Goal: Task Accomplishment & Management: Complete application form

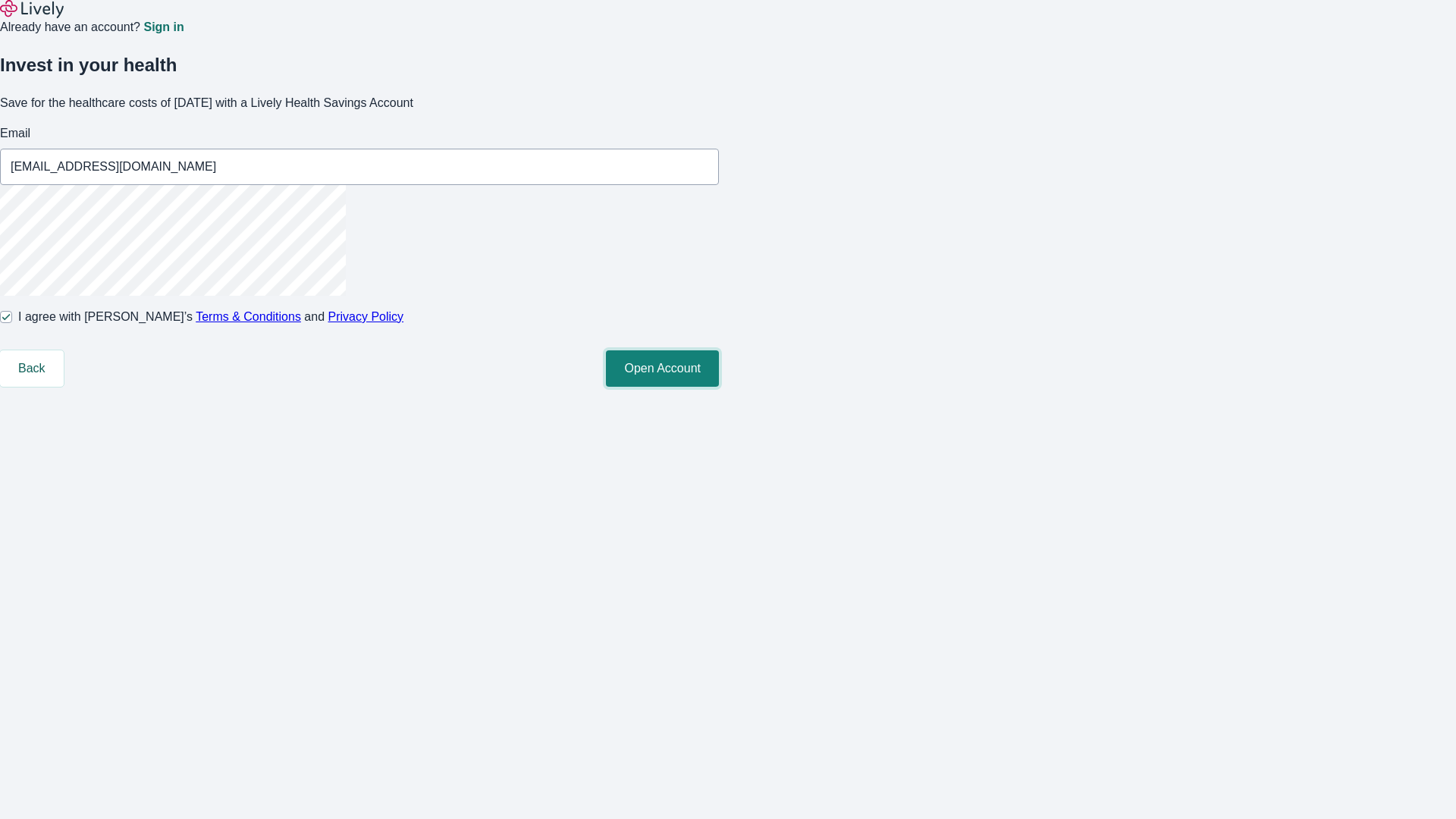
click at [719, 386] on button "Open Account" at bounding box center [662, 368] width 113 height 36
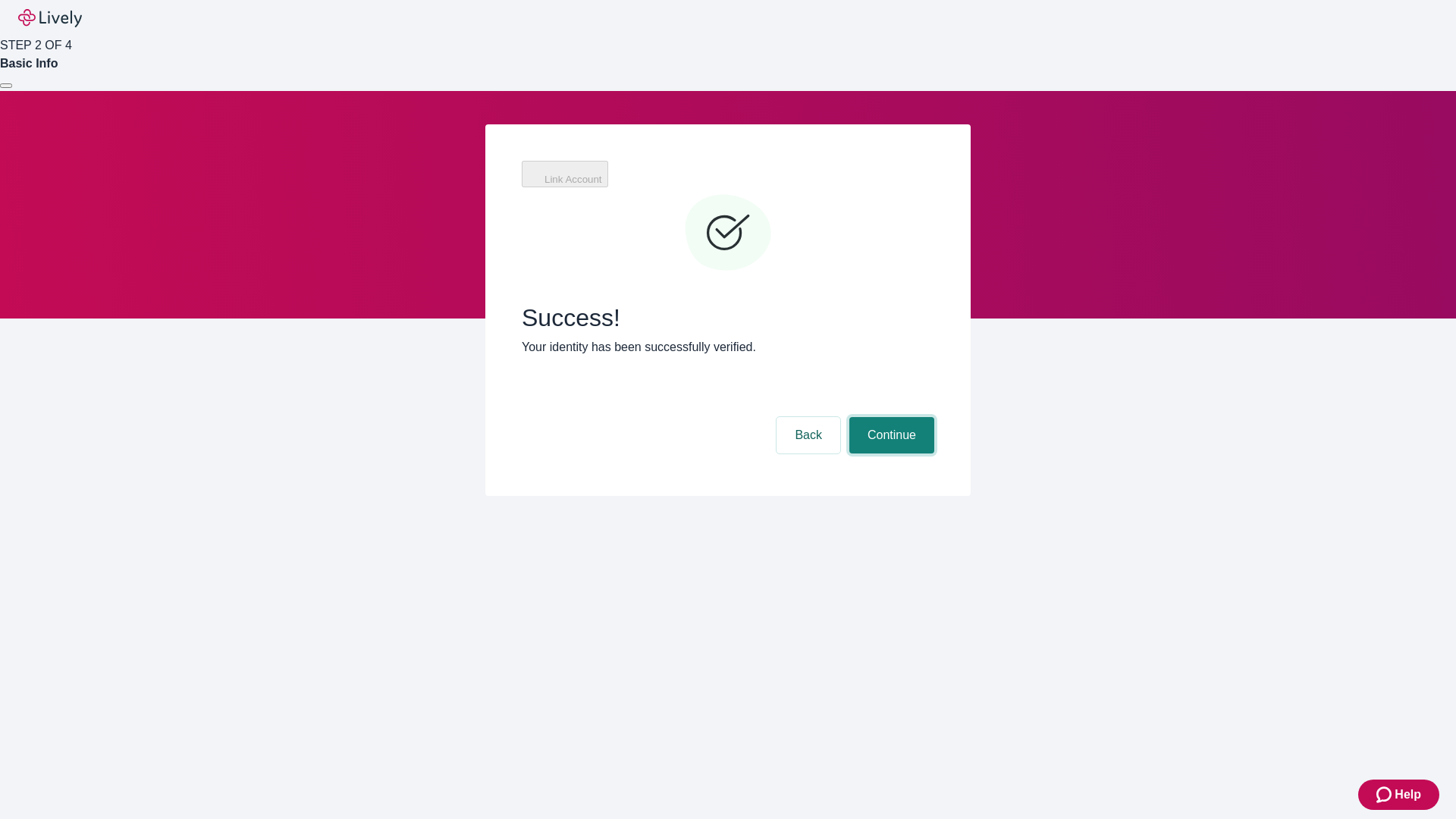
click at [889, 417] on button "Continue" at bounding box center [892, 435] width 85 height 36
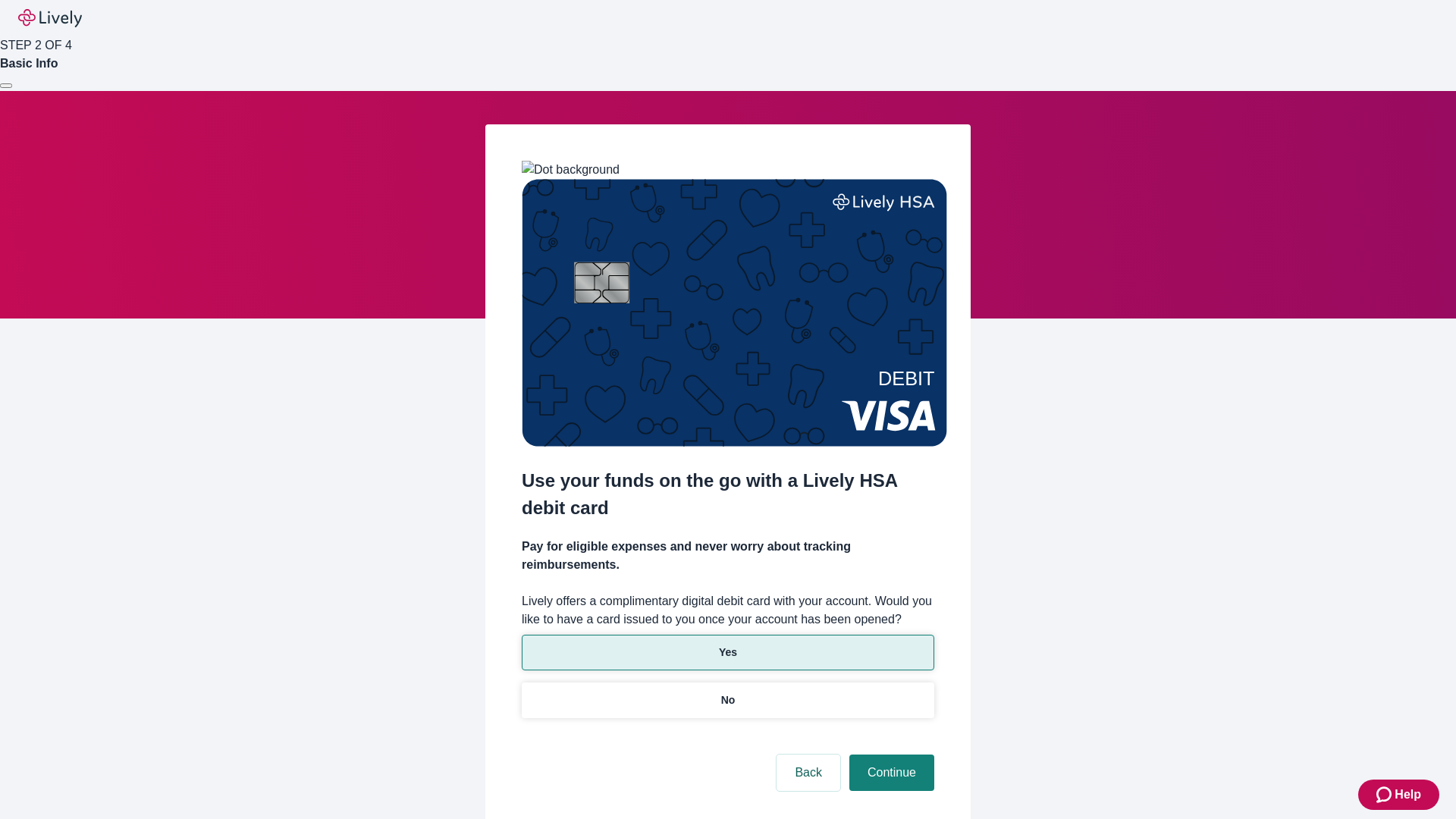
click at [727, 644] on p "Yes" at bounding box center [728, 652] width 18 height 16
click at [889, 754] on button "Continue" at bounding box center [892, 772] width 85 height 36
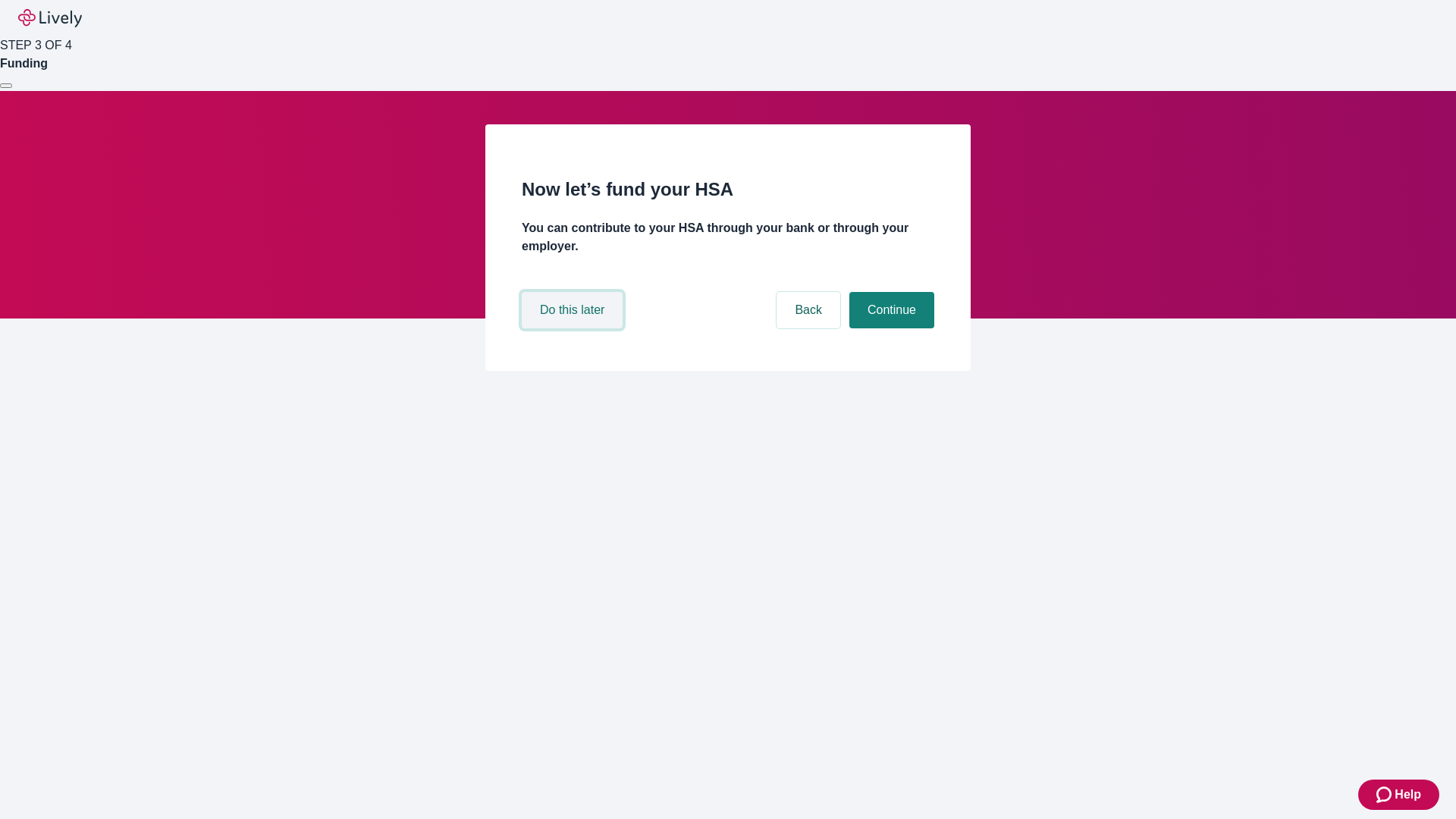
click at [574, 328] on button "Do this later" at bounding box center [572, 309] width 101 height 36
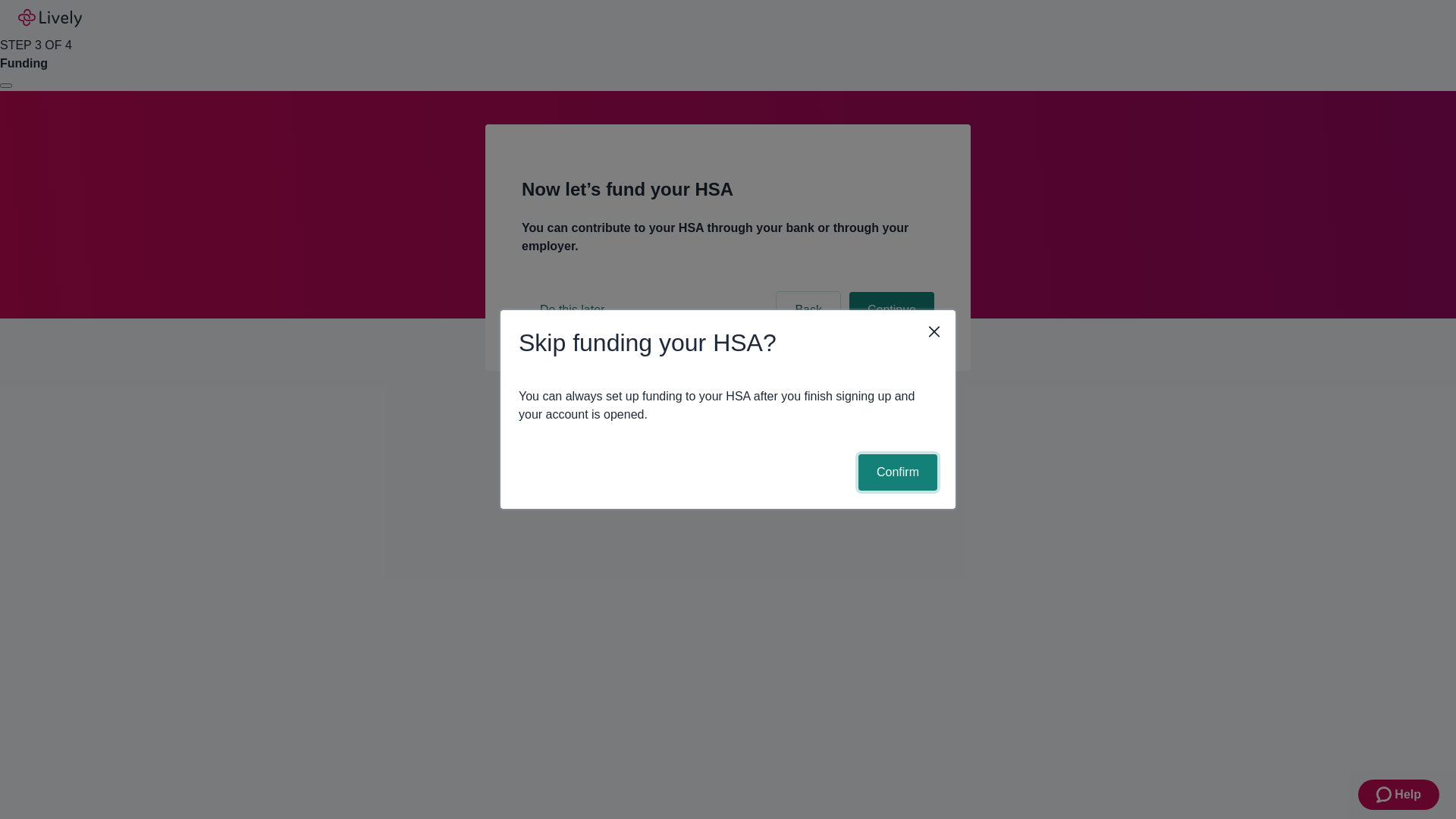
click at [895, 472] on button "Confirm" at bounding box center [897, 472] width 78 height 36
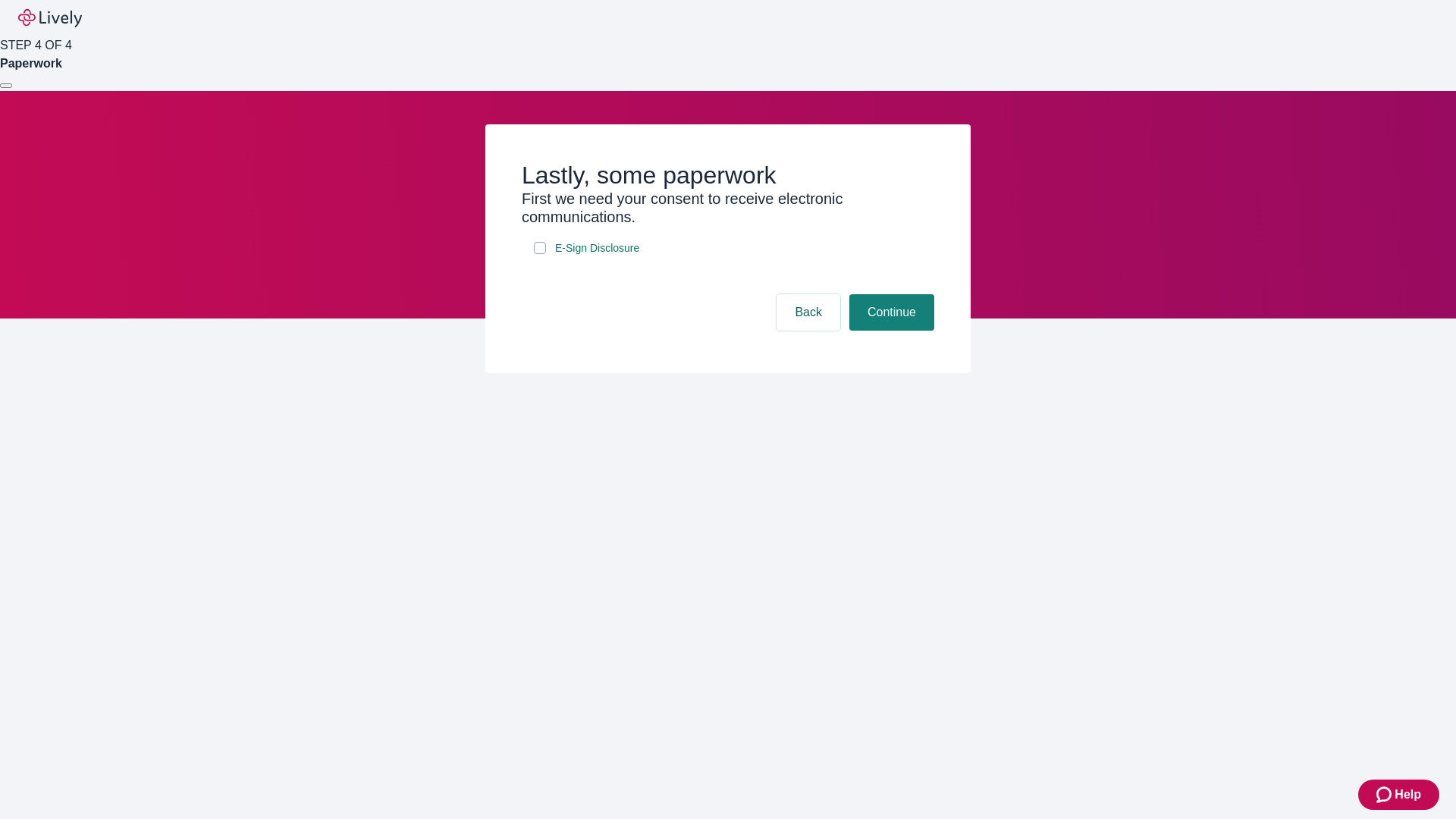
click at [540, 254] on input "E-Sign Disclosure" at bounding box center [540, 247] width 12 height 12
checkbox input "true"
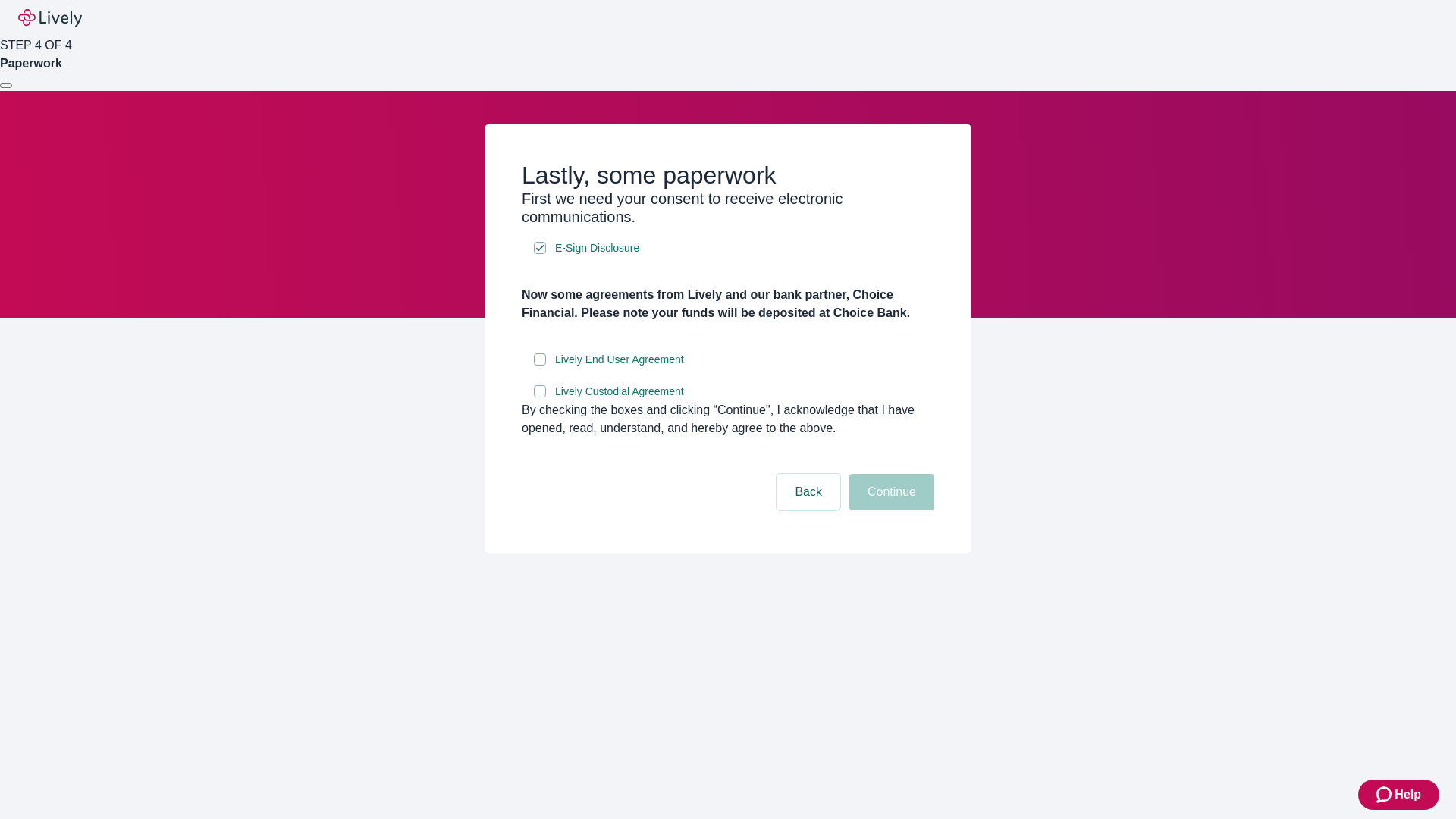
click at [540, 366] on input "Lively End User Agreement" at bounding box center [540, 359] width 12 height 12
checkbox input "true"
click at [540, 397] on input "Lively Custodial Agreement" at bounding box center [540, 391] width 12 height 12
checkbox input "true"
click at [889, 510] on button "Continue" at bounding box center [892, 492] width 85 height 36
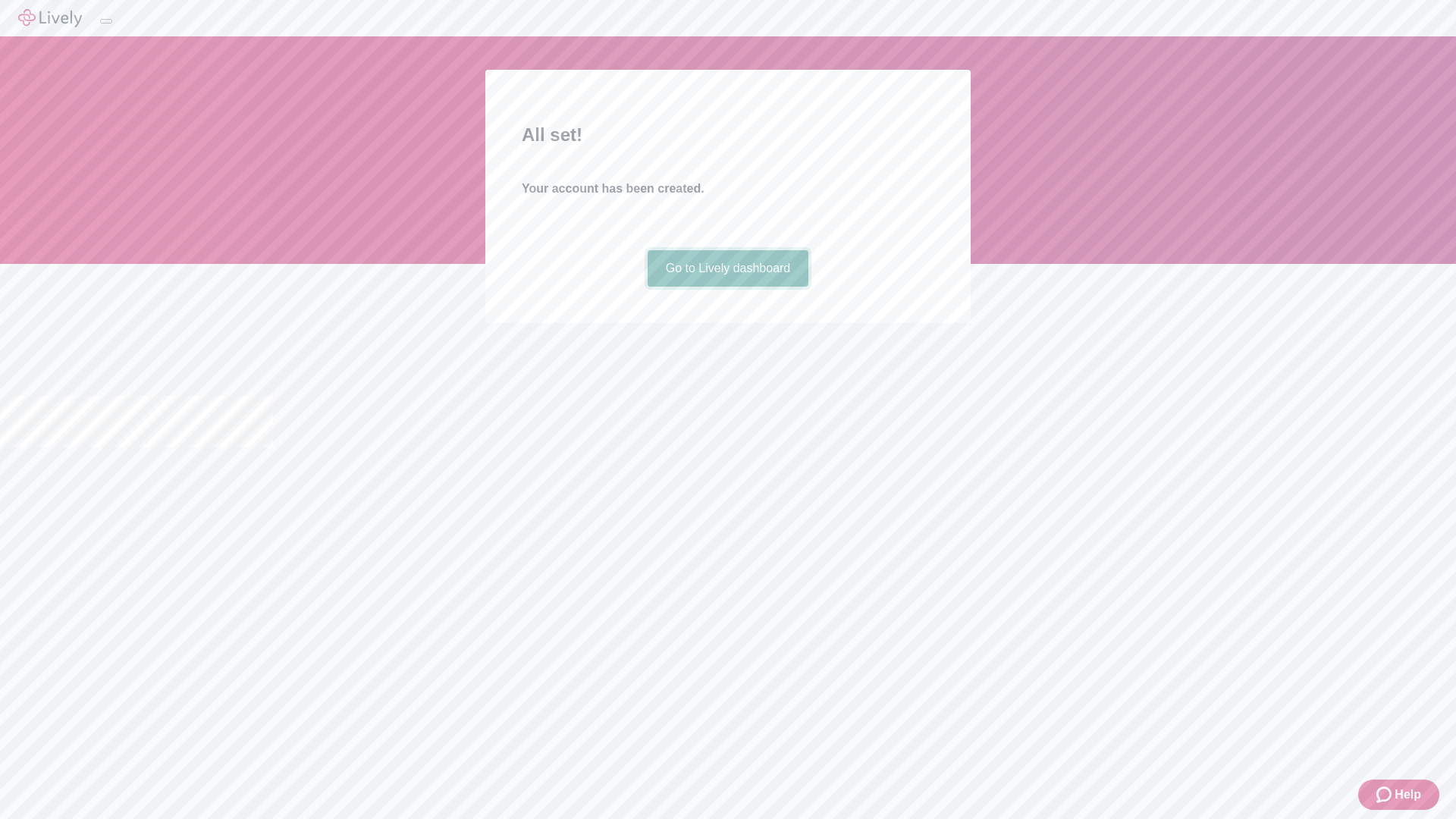
click at [727, 286] on link "Go to Lively dashboard" at bounding box center [728, 268] width 161 height 36
